Goal: Task Accomplishment & Management: Use online tool/utility

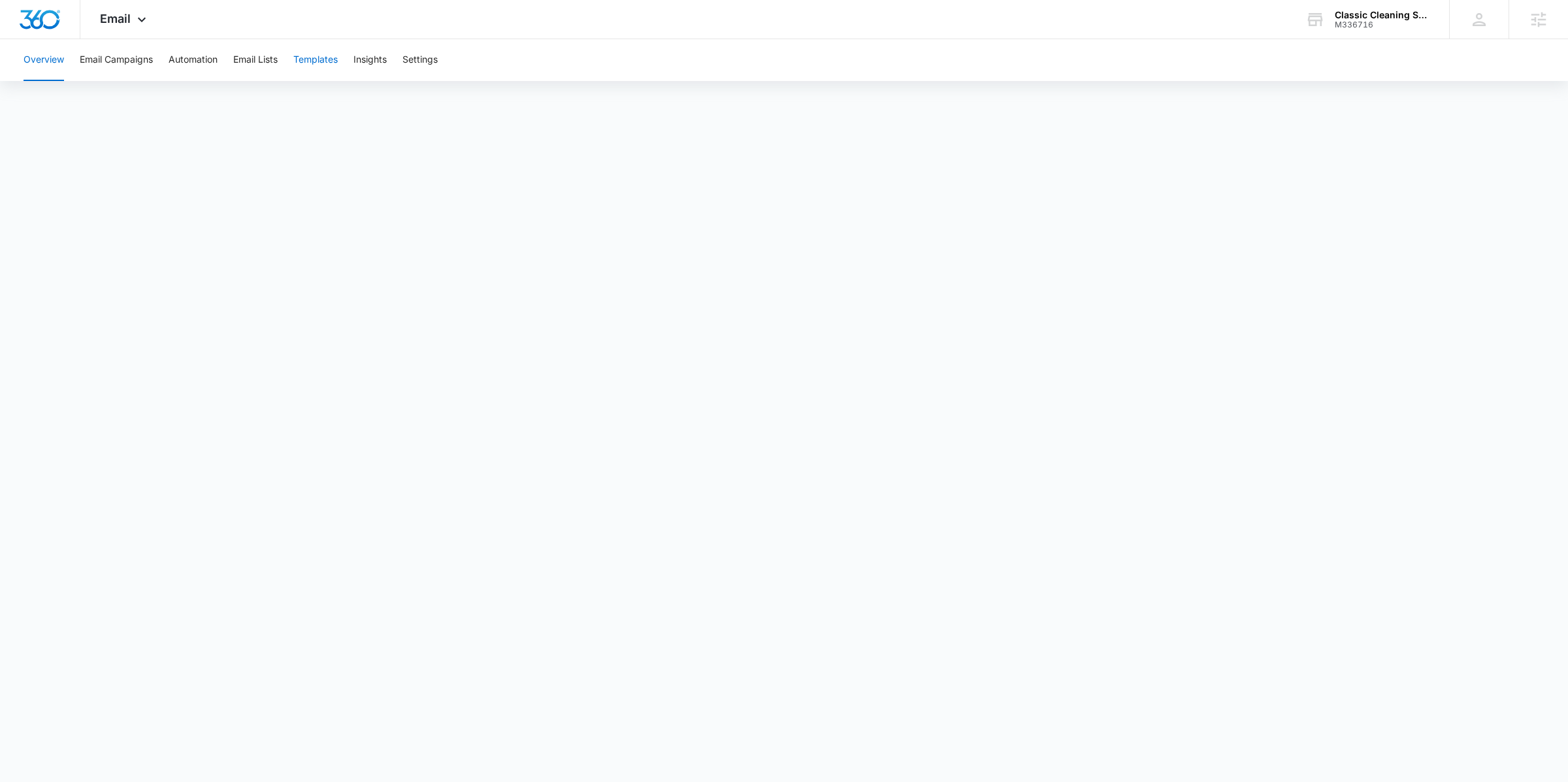
click at [330, 64] on button "Templates" at bounding box center [315, 61] width 44 height 42
click at [125, 59] on button "Email Campaigns" at bounding box center [116, 61] width 73 height 42
click at [139, 20] on icon at bounding box center [141, 23] width 15 height 15
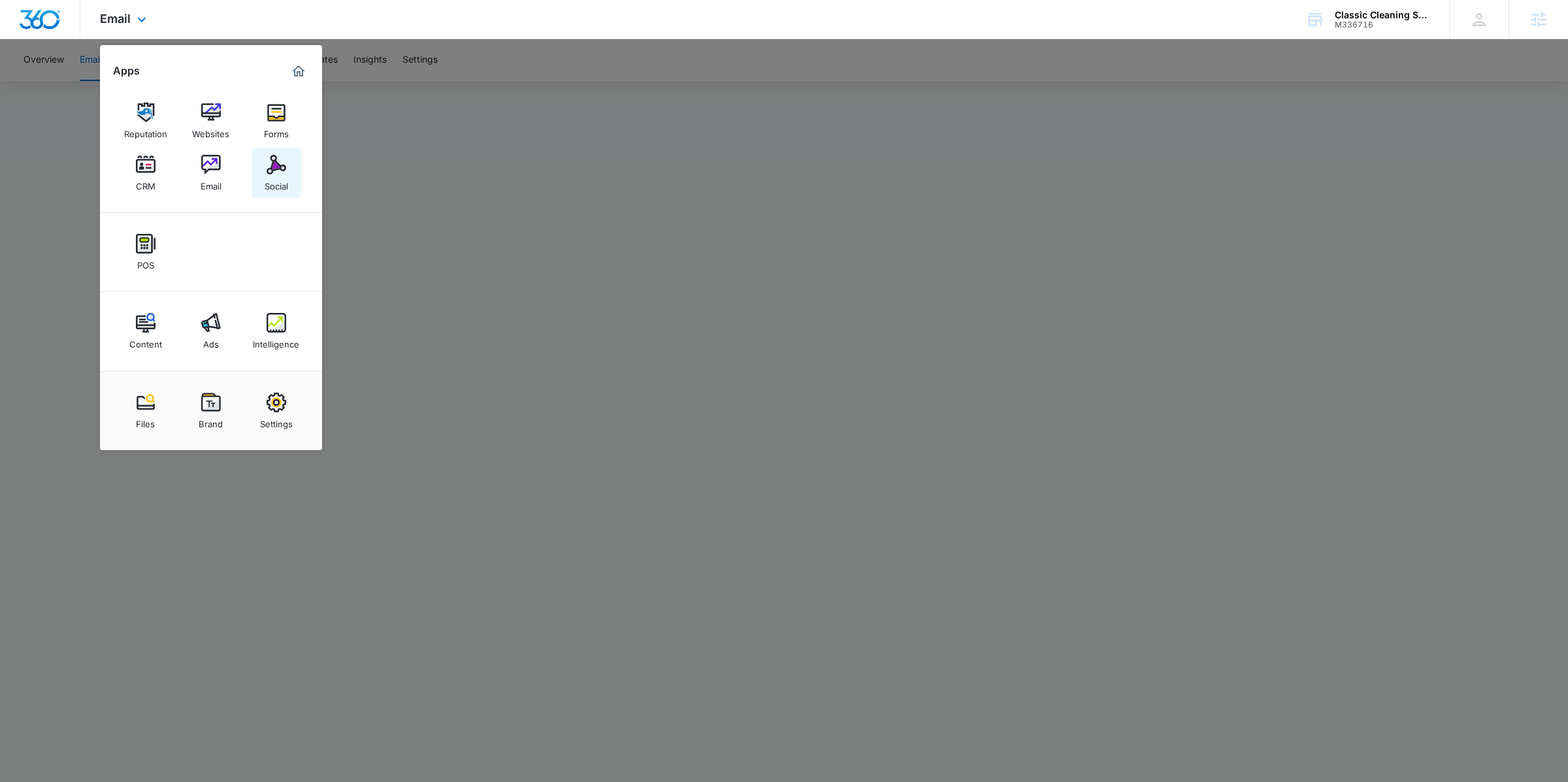
click at [271, 175] on div "Social" at bounding box center [276, 183] width 23 height 17
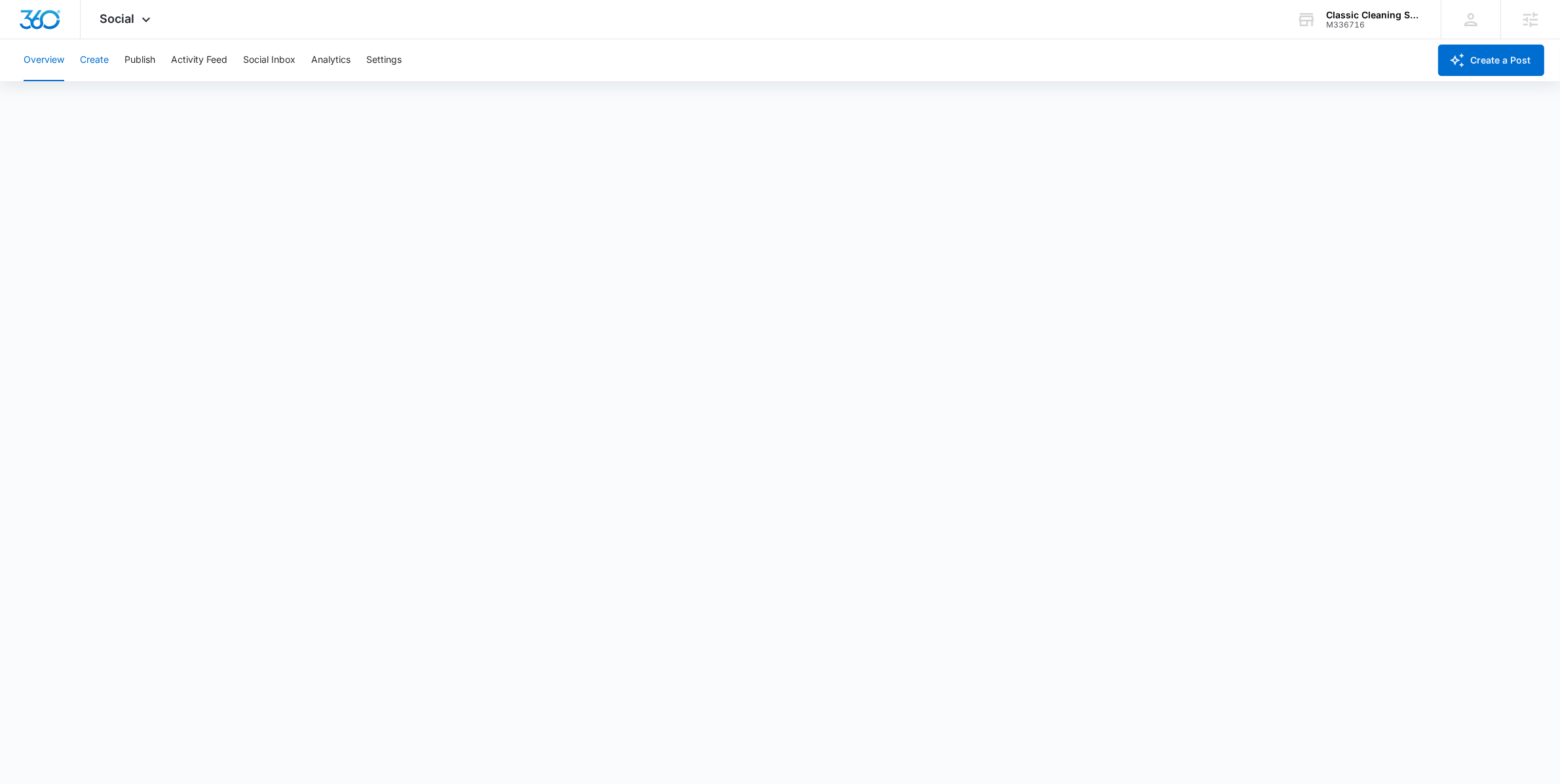
click at [100, 53] on button "Create" at bounding box center [94, 61] width 29 height 42
click at [146, 23] on icon at bounding box center [145, 23] width 15 height 15
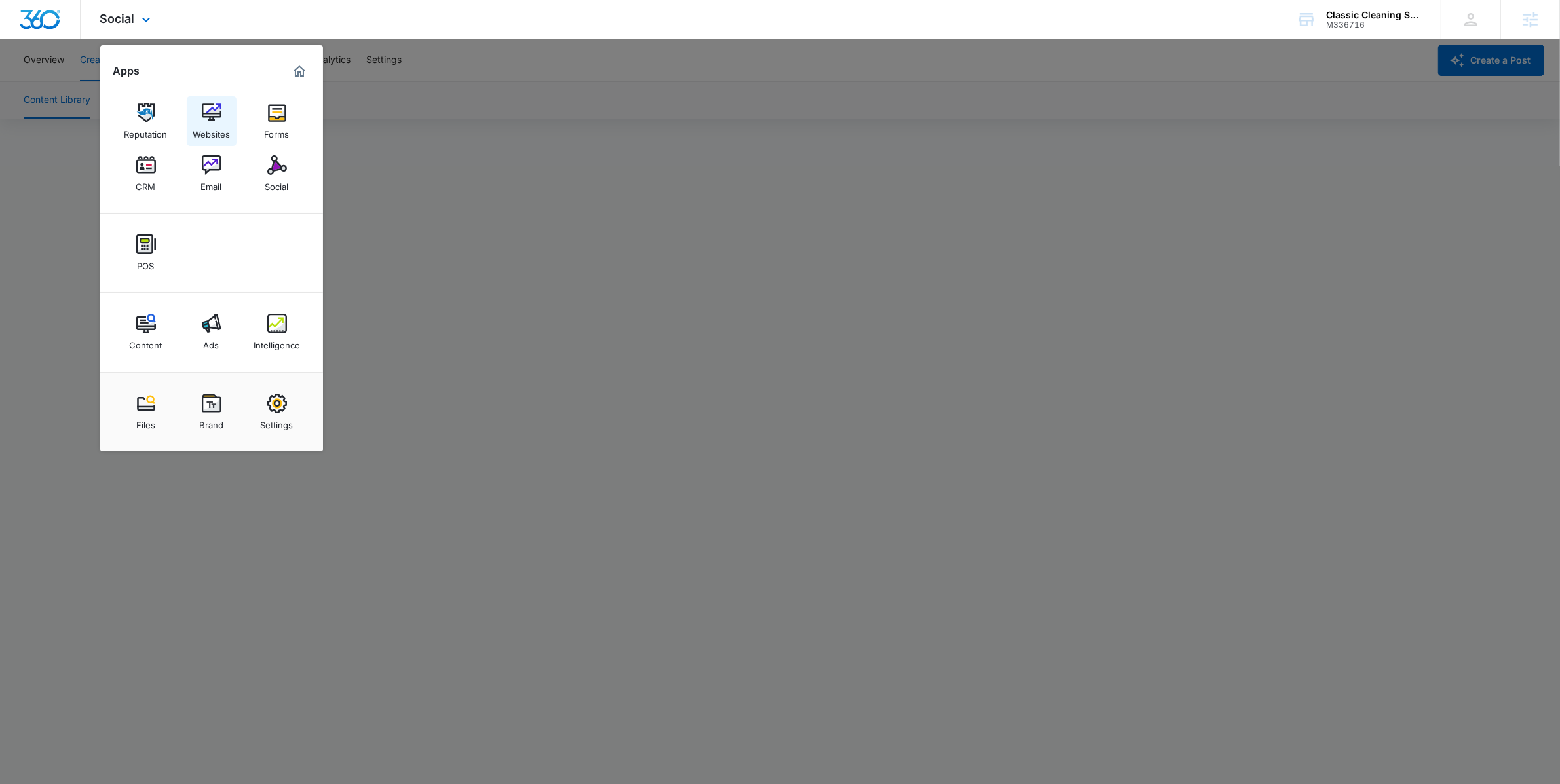
click at [203, 119] on img at bounding box center [211, 113] width 19 height 19
